Goal: Task Accomplishment & Management: Manage account settings

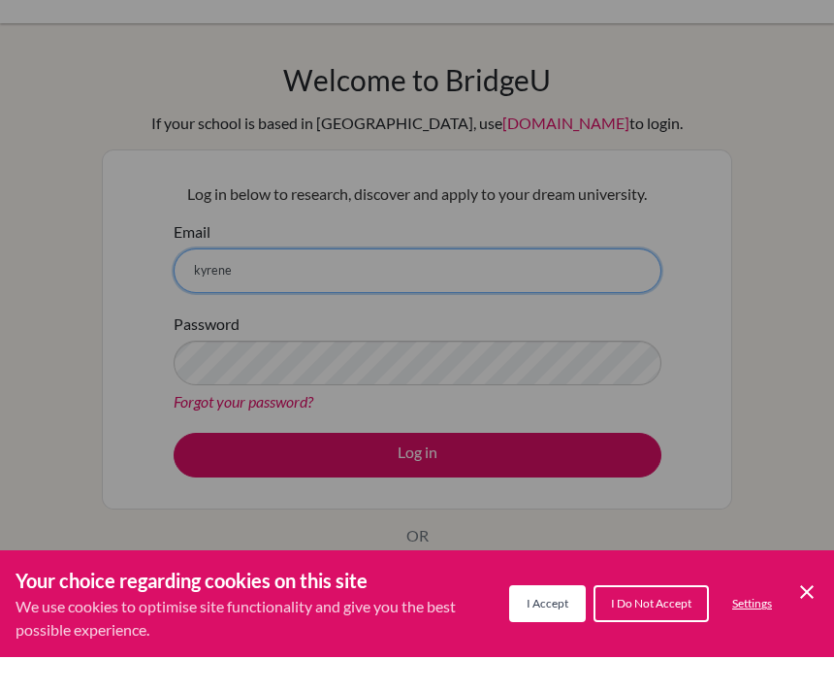
type input "kyrene.tjhe@sampoernaacademy.net"
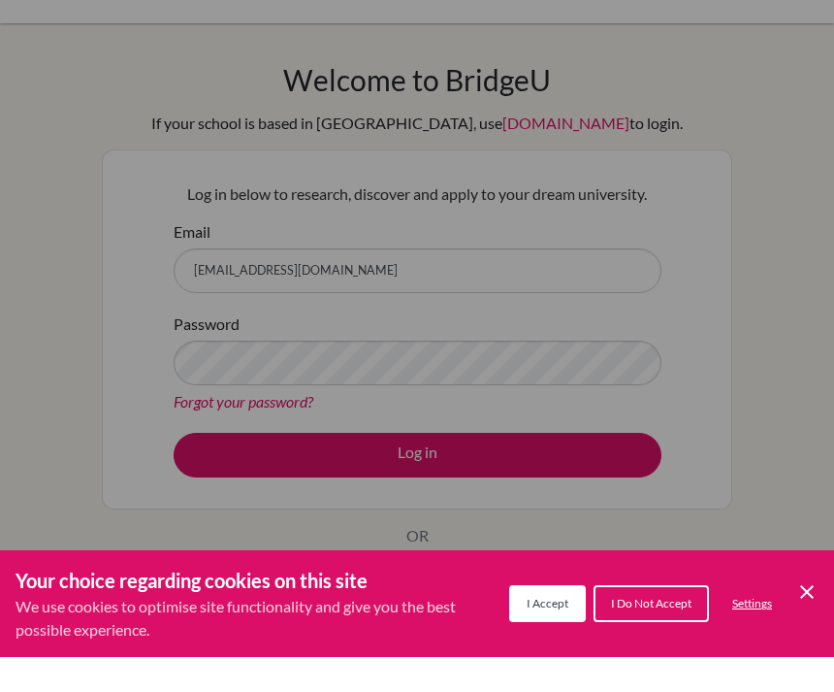
scroll to position [35, 0]
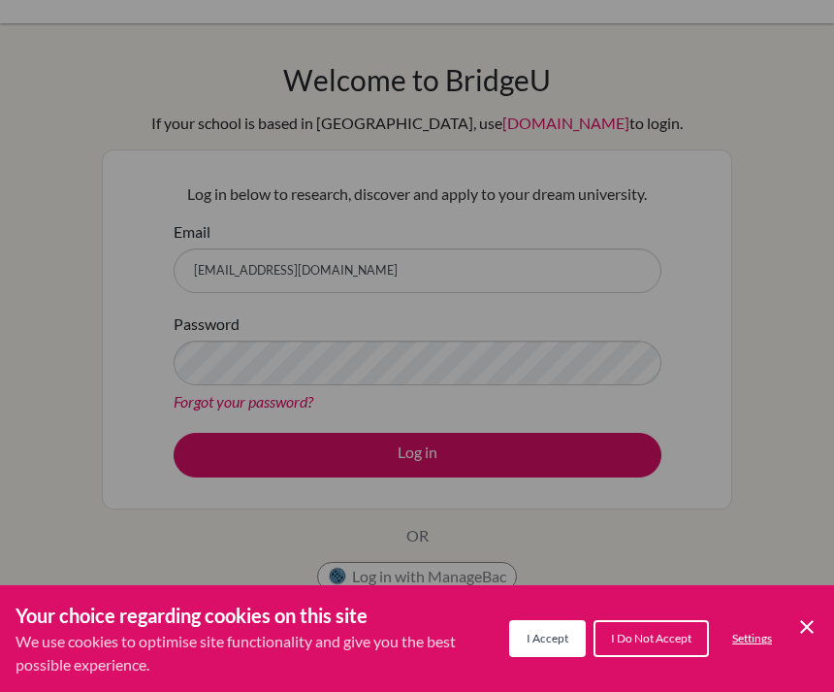
click at [670, 461] on div "Cookie Preferences" at bounding box center [417, 346] width 834 height 692
click at [703, 453] on div "Cookie Preferences" at bounding box center [417, 346] width 834 height 692
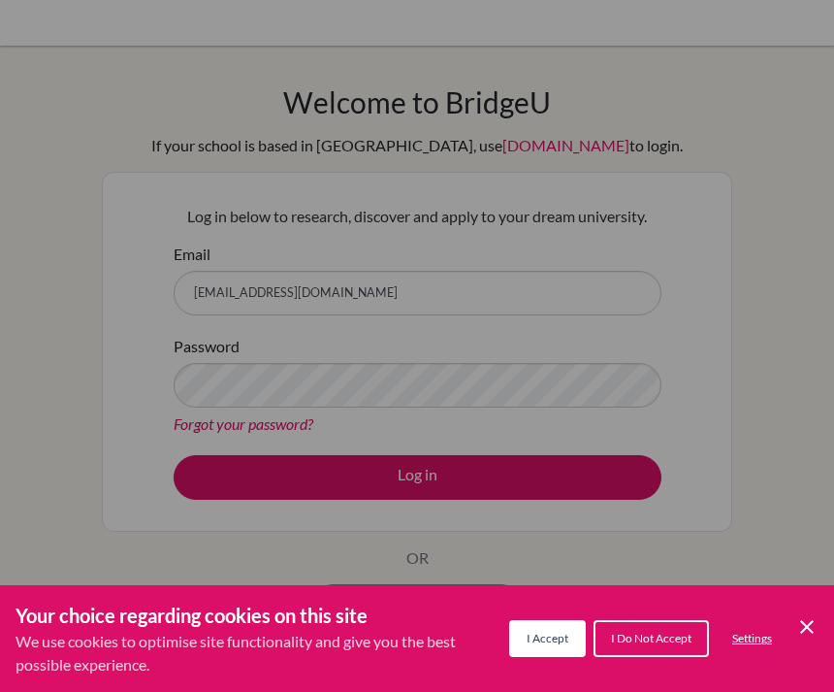
scroll to position [0, 0]
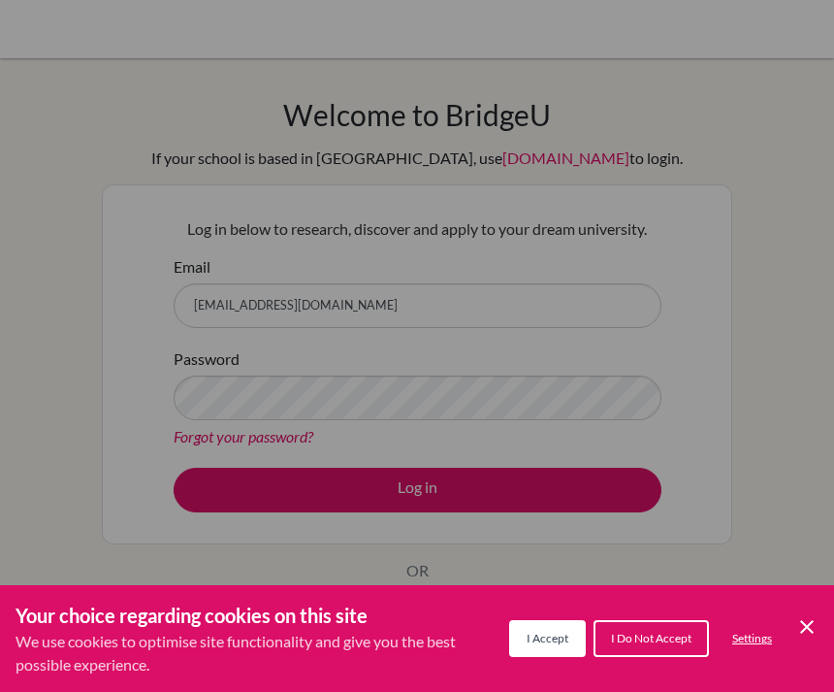
click at [558, 629] on button "I Accept" at bounding box center [547, 638] width 77 height 37
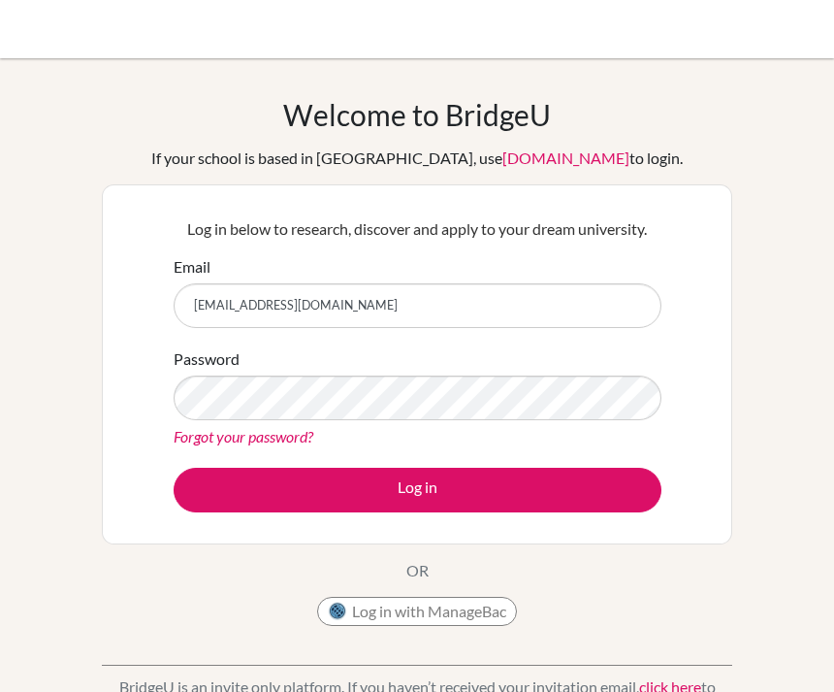
click at [600, 481] on button "Log in" at bounding box center [418, 490] width 488 height 45
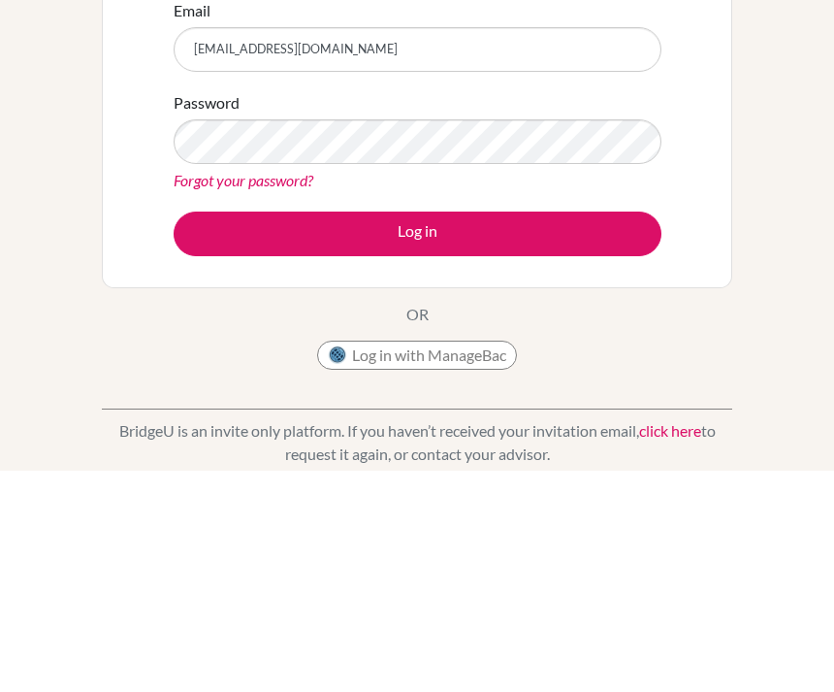
scroll to position [256, 0]
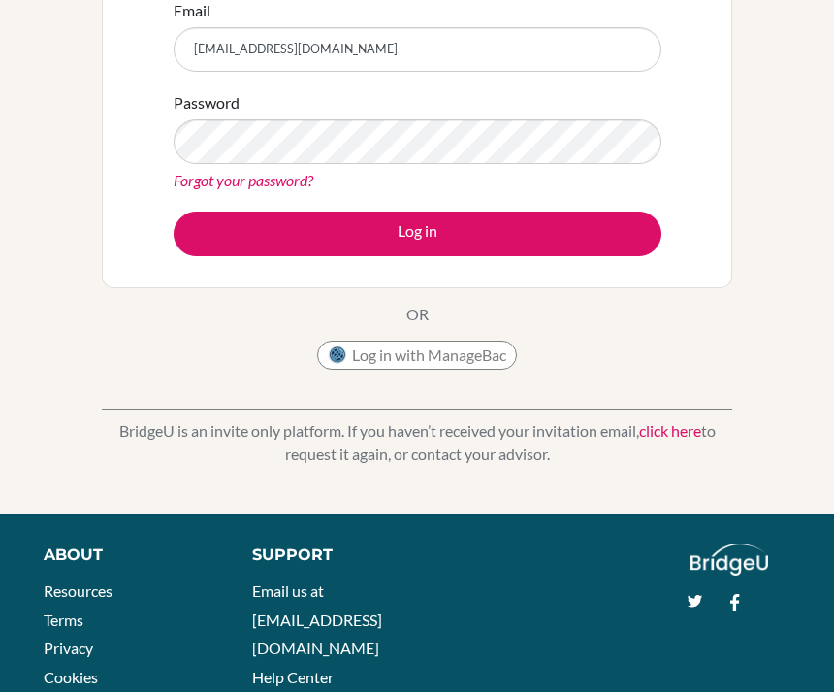
click at [569, 227] on button "Log in" at bounding box center [418, 233] width 488 height 45
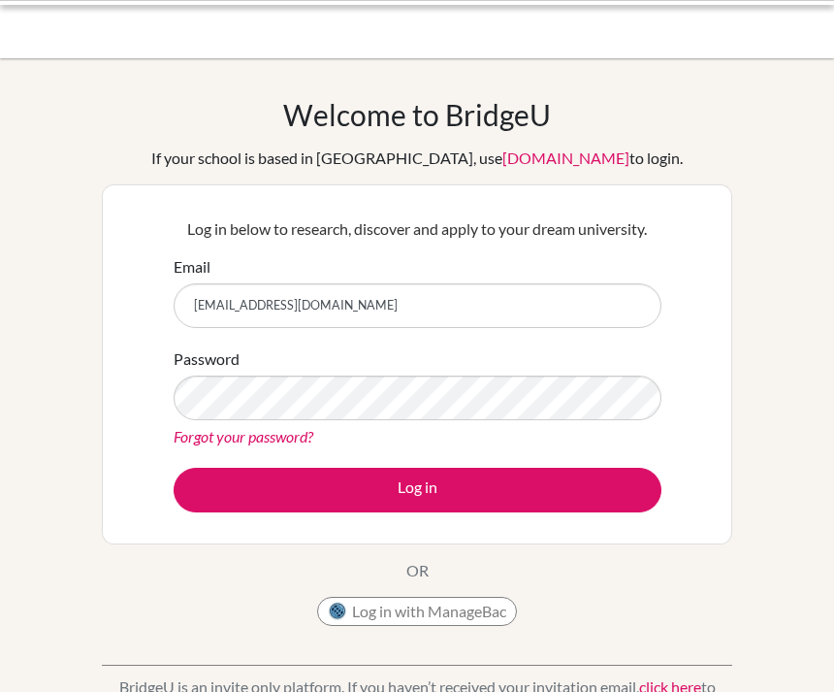
scroll to position [134, 0]
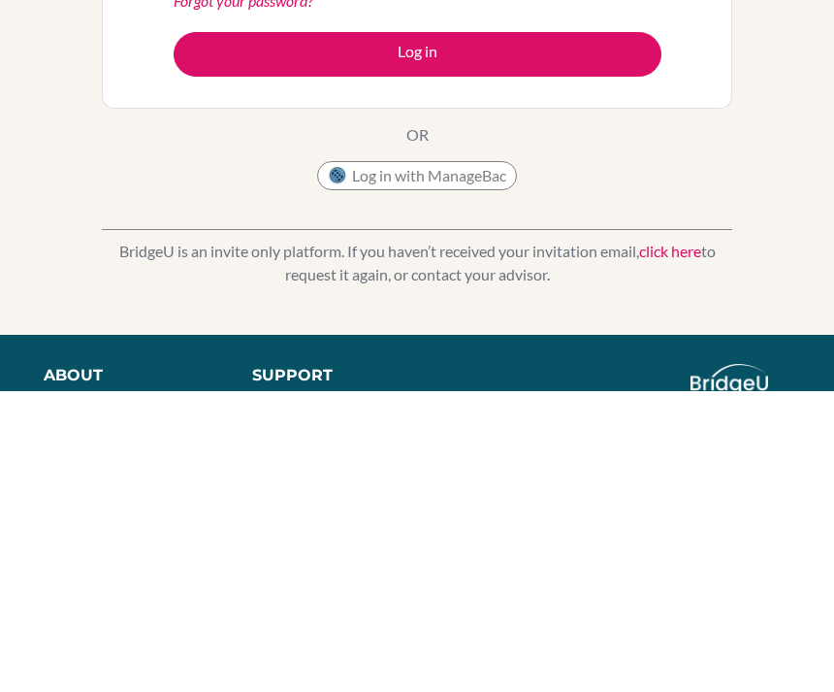
click at [249, 293] on link "Forgot your password?" at bounding box center [244, 302] width 140 height 18
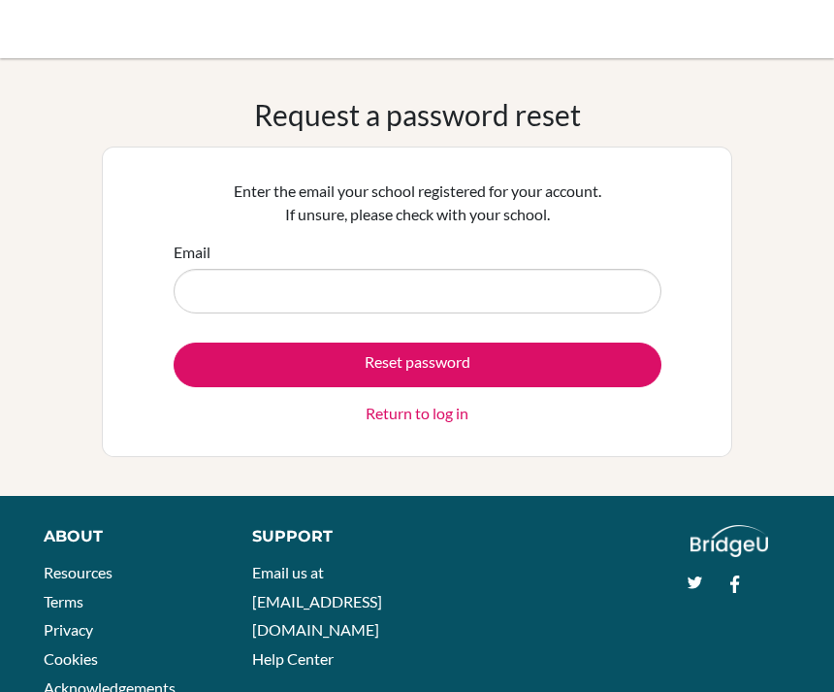
click at [608, 272] on input "Email" at bounding box center [418, 291] width 488 height 45
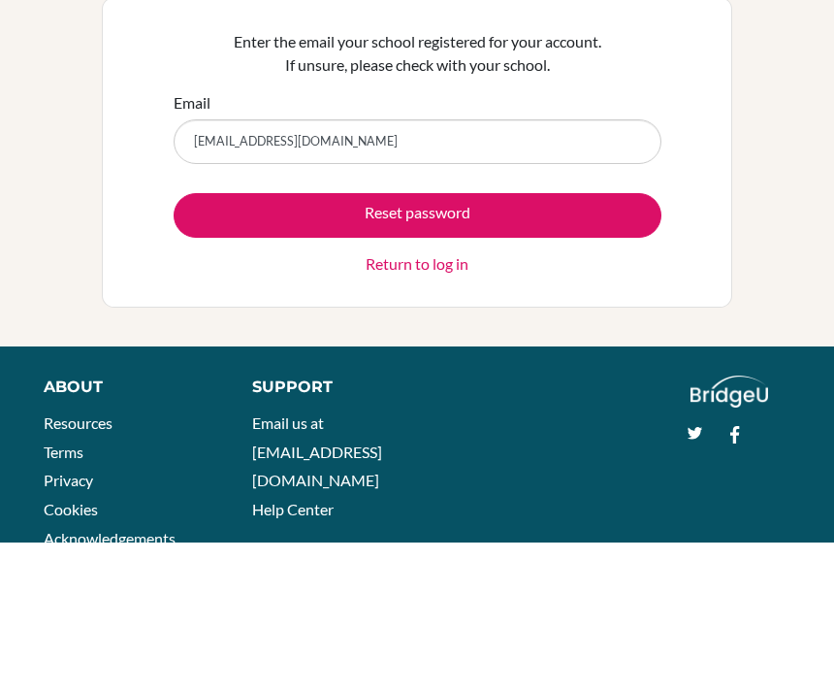
type input "kyrenetjhe@sampoernaacademy.net"
click at [582, 342] on button "Reset password" at bounding box center [418, 364] width 488 height 45
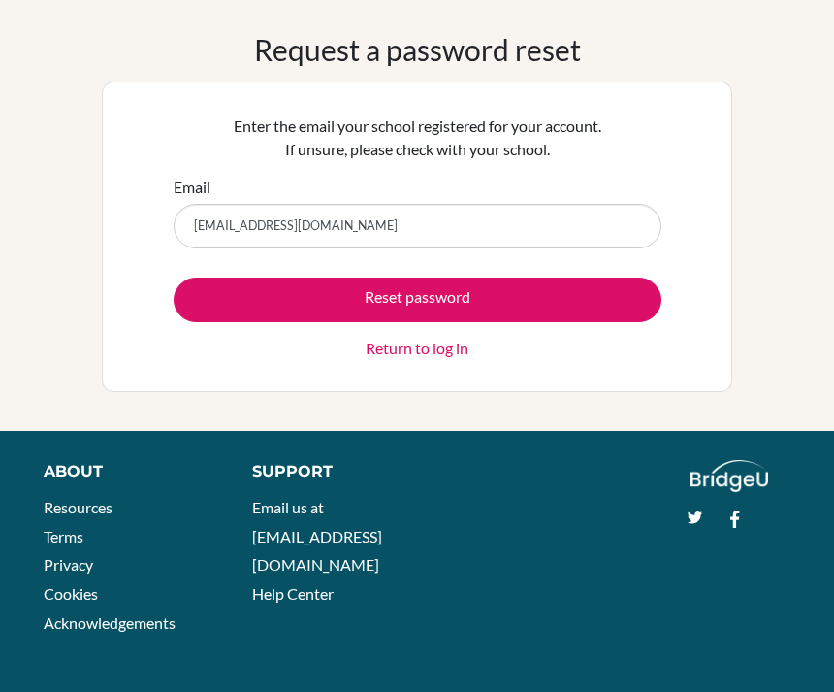
click at [519, 291] on button "Reset password" at bounding box center [418, 299] width 488 height 45
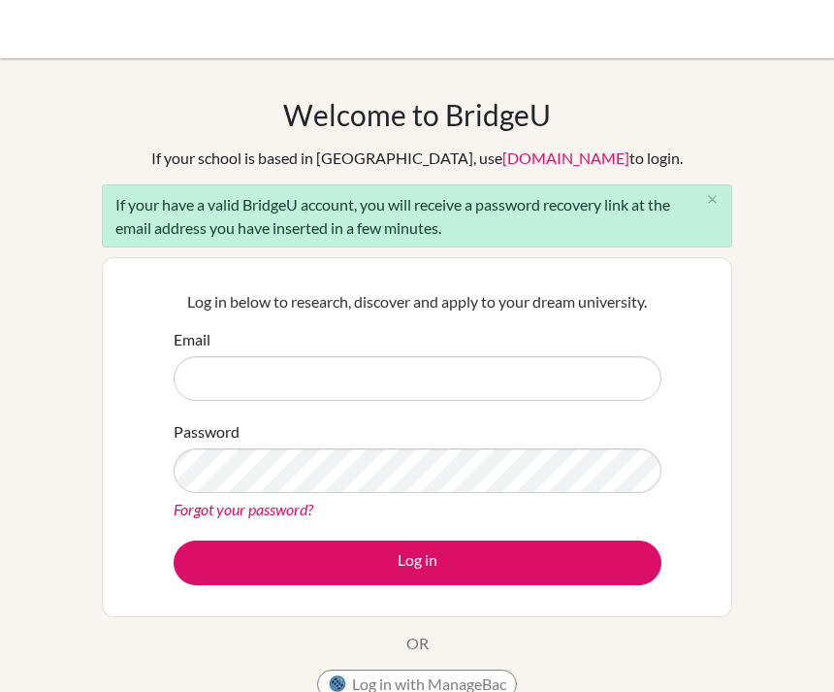
scroll to position [207, 0]
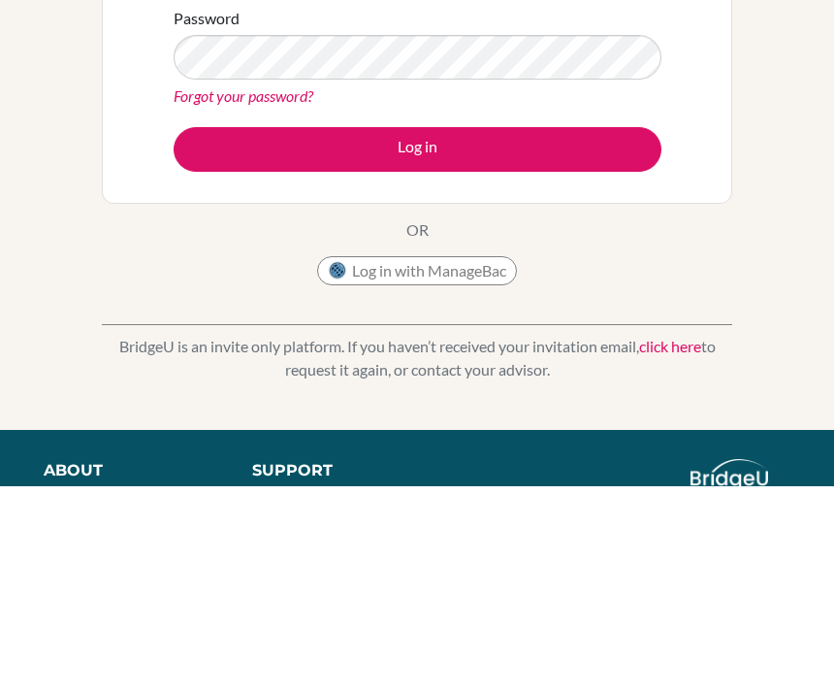
type input "kyrene.tjhe@sampoernaacademy.net"
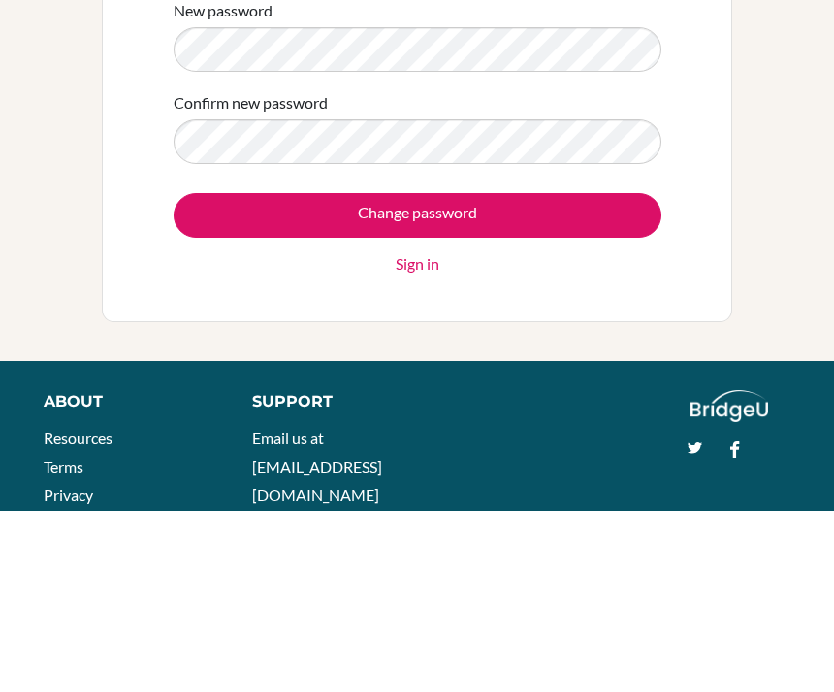
click at [601, 373] on input "Change password" at bounding box center [418, 395] width 488 height 45
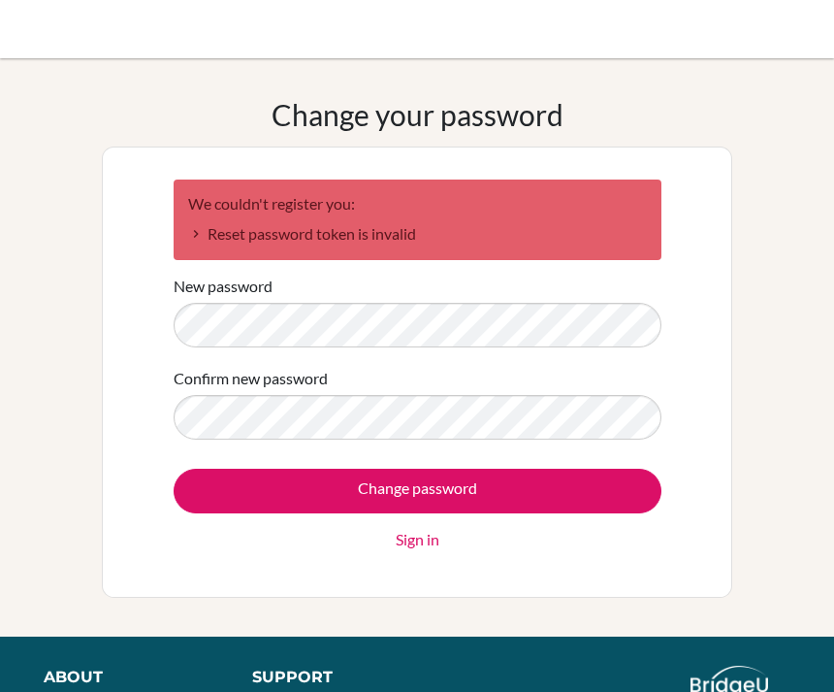
scroll to position [7, 0]
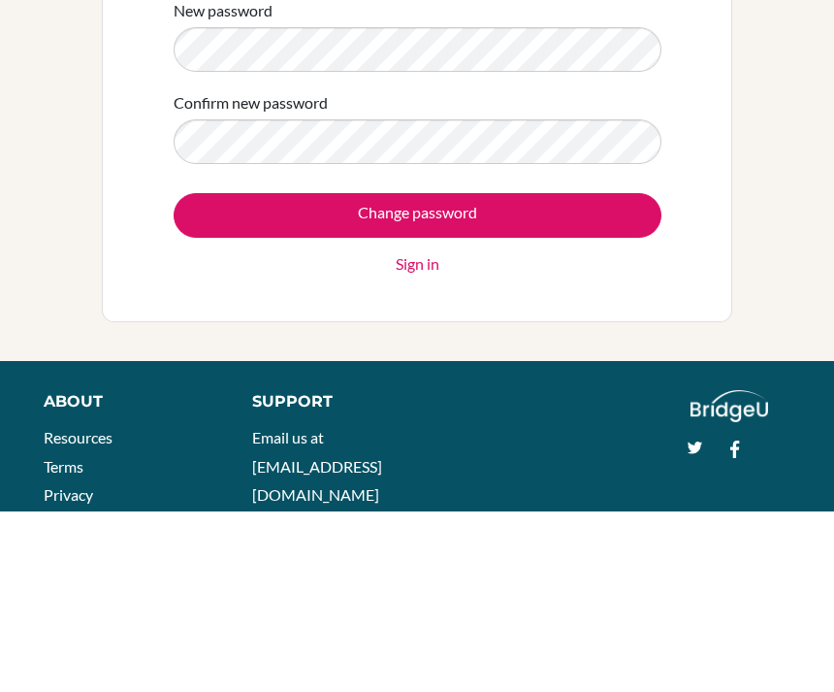
click at [553, 373] on input "Change password" at bounding box center [418, 395] width 488 height 45
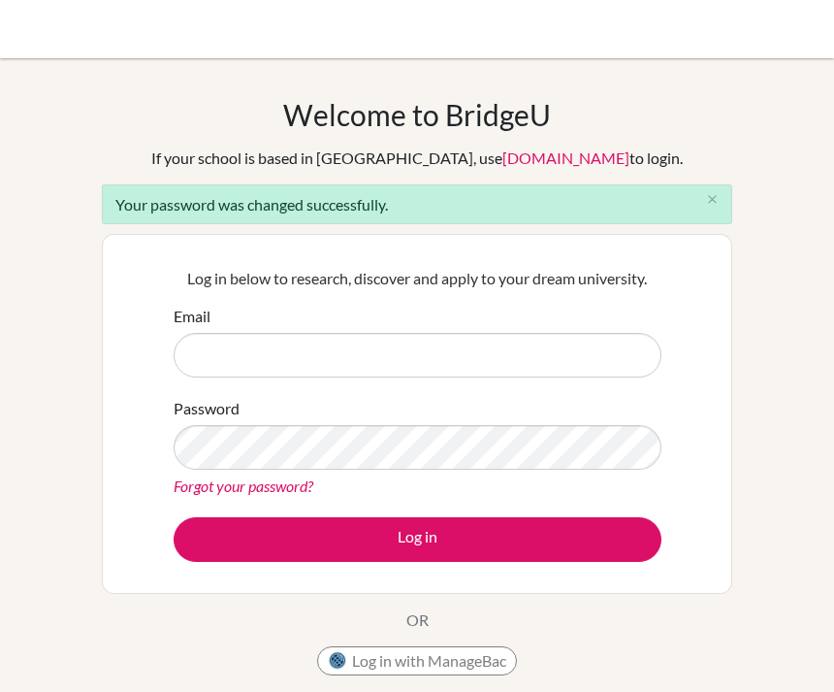
scroll to position [183, 0]
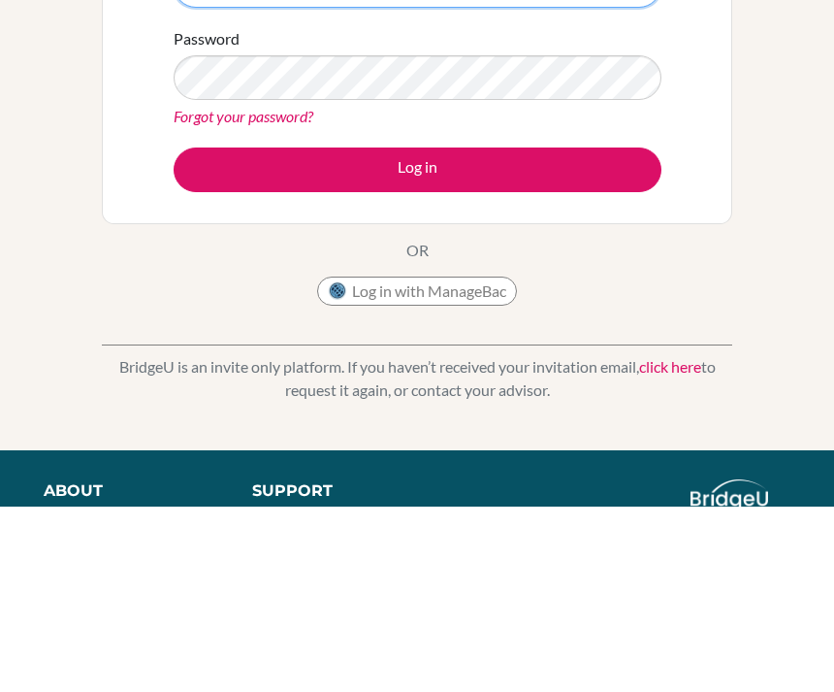
click at [587, 177] on input "[EMAIL_ADDRESS]" at bounding box center [418, 171] width 488 height 45
type input "[EMAIL_ADDRESS][DOMAIN_NAME]"
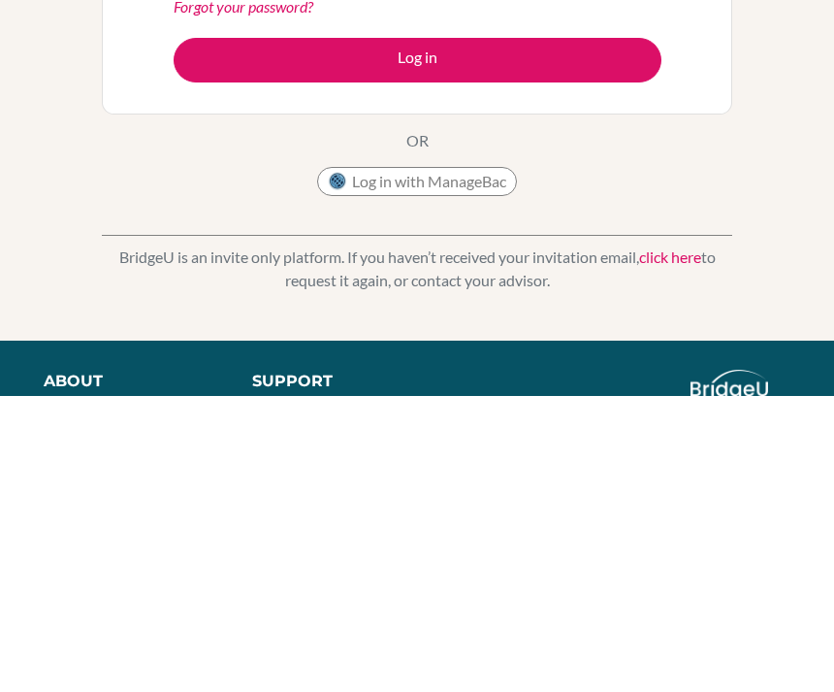
click at [551, 334] on button "Log in" at bounding box center [418, 356] width 488 height 45
